Goal: Information Seeking & Learning: Check status

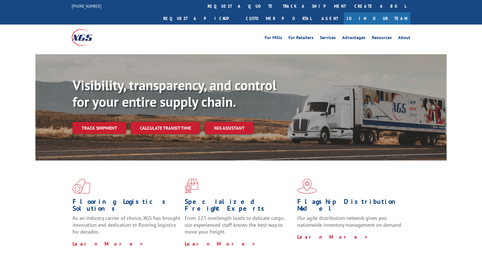
click at [92, 123] on div "Visibility, transparency, and control for your entire supply chain. Track shipm…" at bounding box center [260, 117] width 374 height 80
click at [116, 122] on link "Track shipment" at bounding box center [100, 128] width 54 height 12
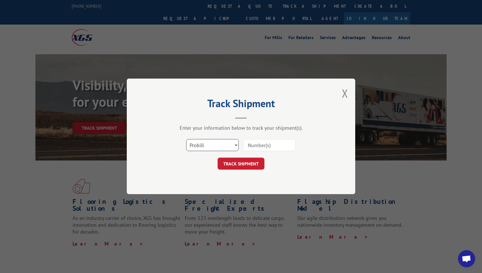
click at [215, 145] on select "Select category... Probill BOL PO" at bounding box center [212, 145] width 53 height 12
select select "bol"
click at [186, 139] on select "Select category... Probill BOL PO" at bounding box center [212, 145] width 53 height 12
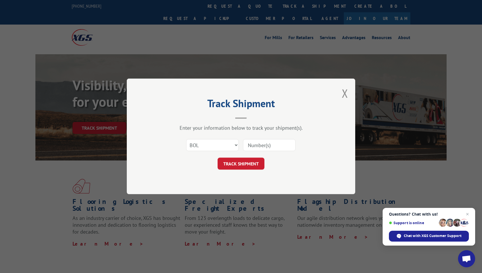
click at [253, 144] on input at bounding box center [269, 145] width 53 height 12
paste input "6042988"
type input "6042988"
click at [242, 163] on button "TRACK SHIPMENT" at bounding box center [241, 164] width 47 height 12
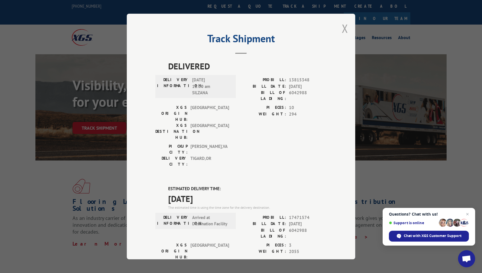
click at [345, 32] on button "Close modal" at bounding box center [345, 28] width 6 height 15
